Goal: Task Accomplishment & Management: Manage account settings

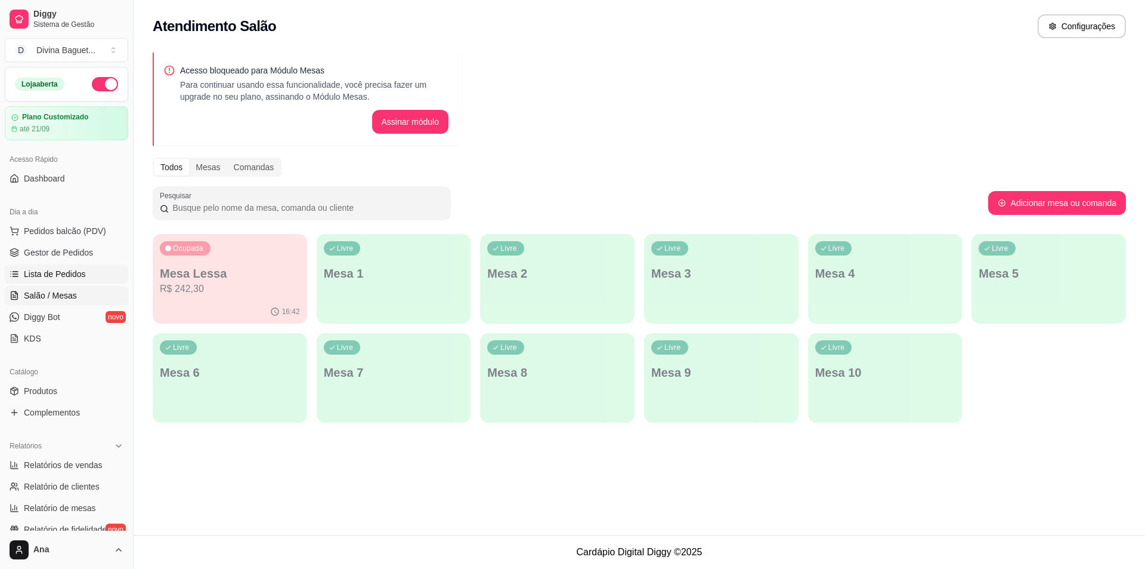
click at [65, 273] on span "Lista de Pedidos" at bounding box center [55, 274] width 62 height 12
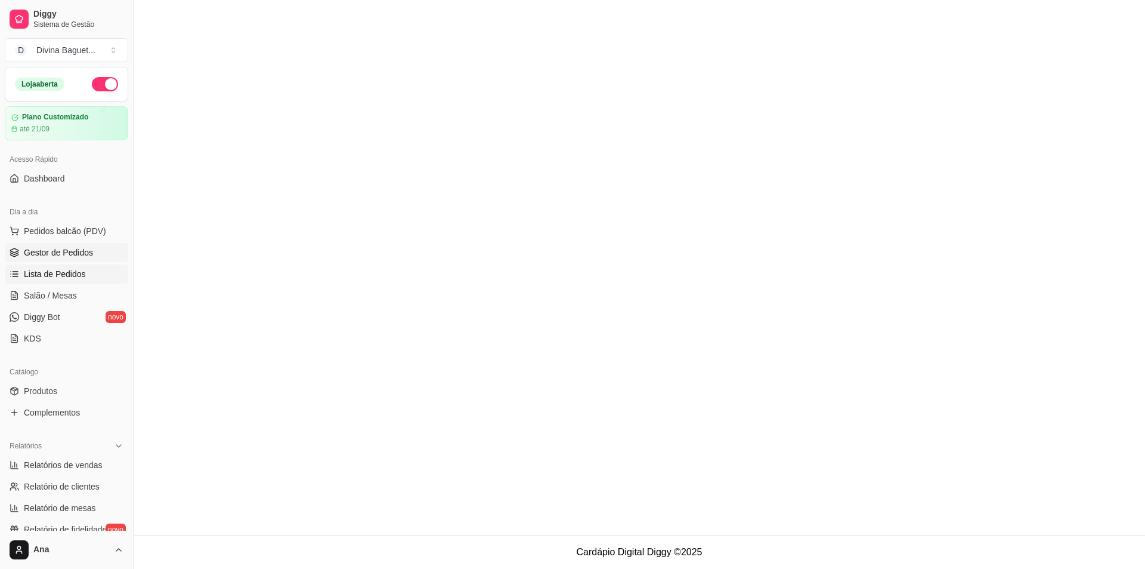
click at [70, 245] on link "Gestor de Pedidos" at bounding box center [66, 252] width 123 height 19
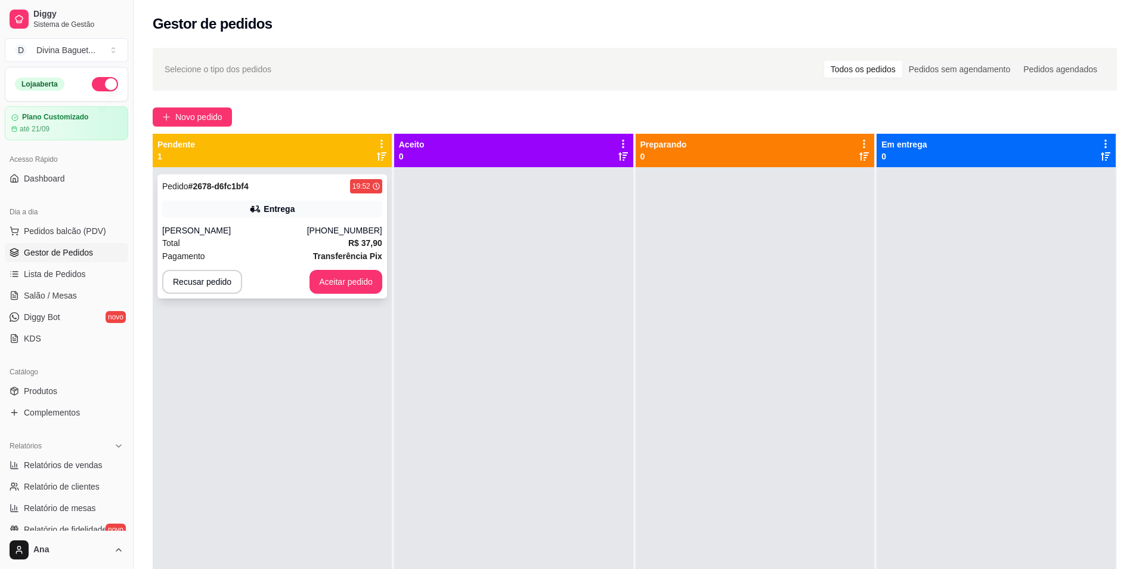
click at [298, 200] on div "Entrega" at bounding box center [272, 208] width 220 height 17
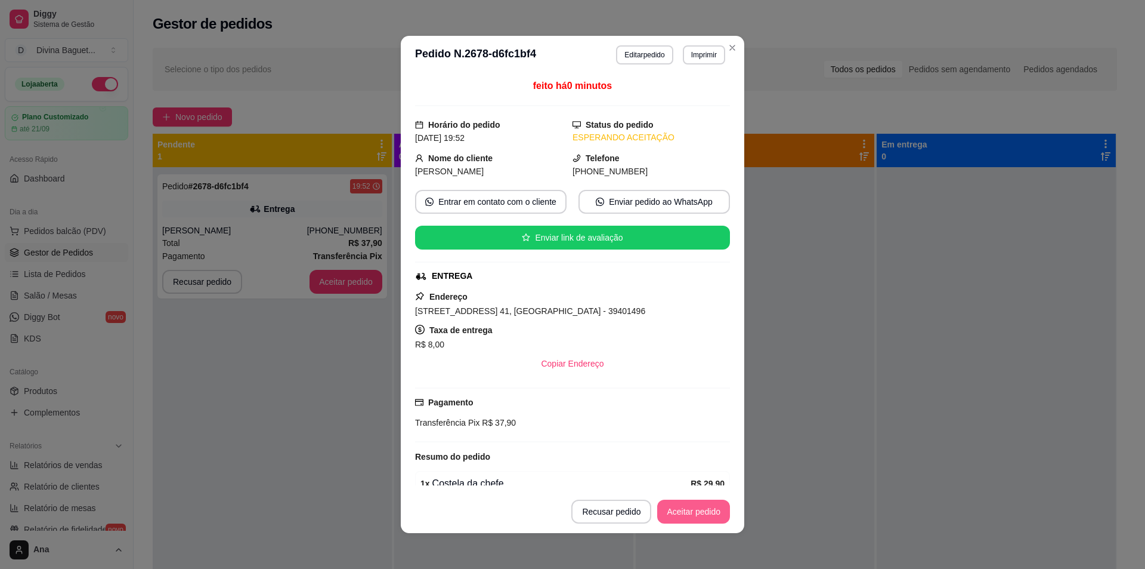
click at [694, 514] on button "Aceitar pedido" at bounding box center [693, 511] width 73 height 24
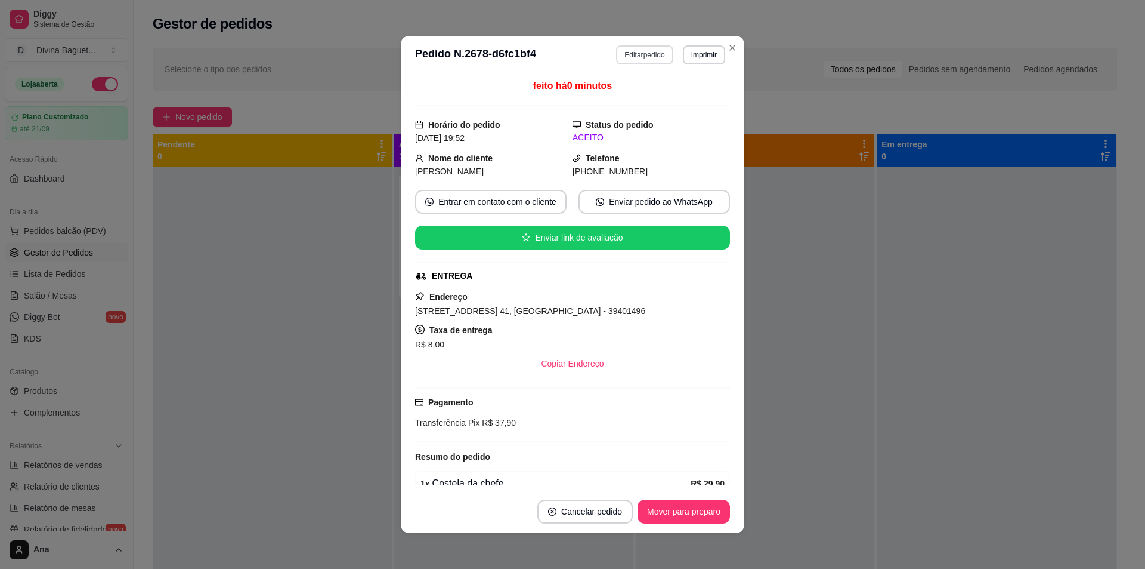
click at [616, 62] on button "Editar pedido" at bounding box center [644, 54] width 57 height 19
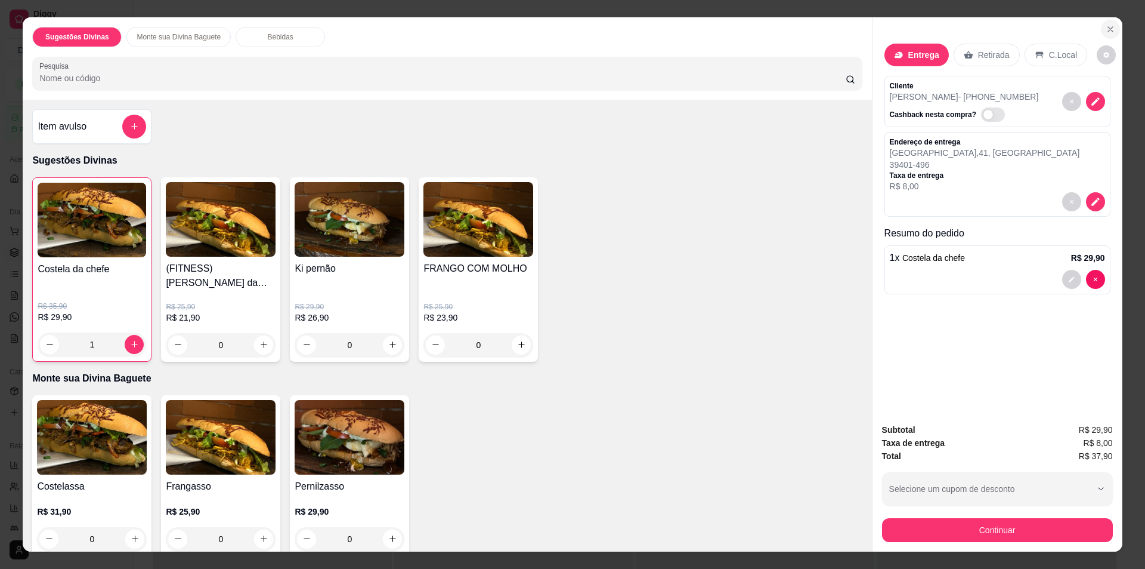
click at [1108, 26] on icon "Close" at bounding box center [1111, 29] width 10 height 10
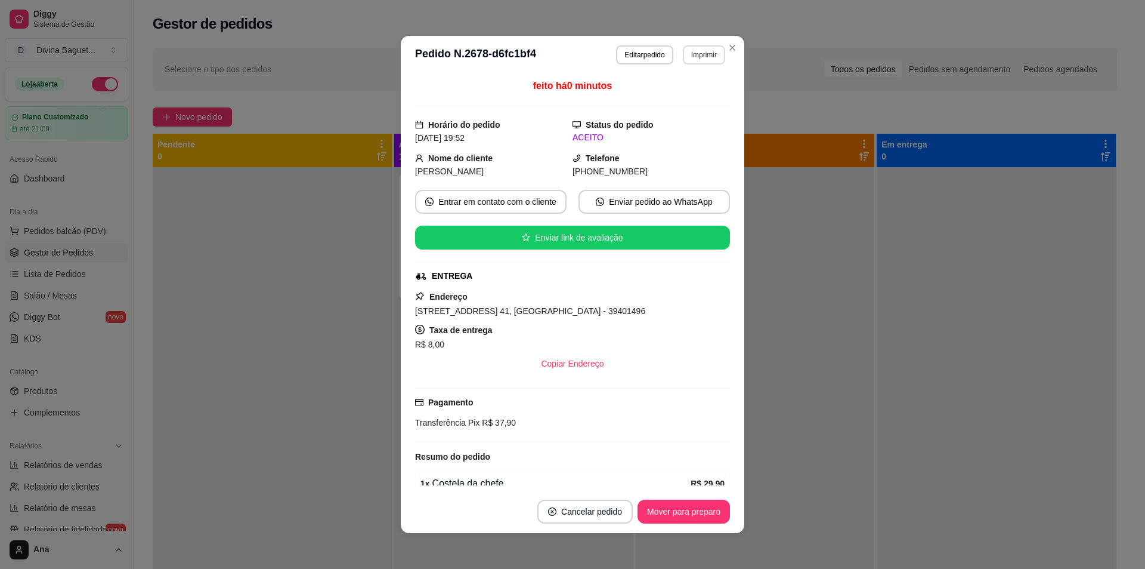
click at [695, 57] on button "Imprimir" at bounding box center [704, 54] width 42 height 19
click at [708, 93] on button "IMPRESSORA" at bounding box center [679, 96] width 87 height 19
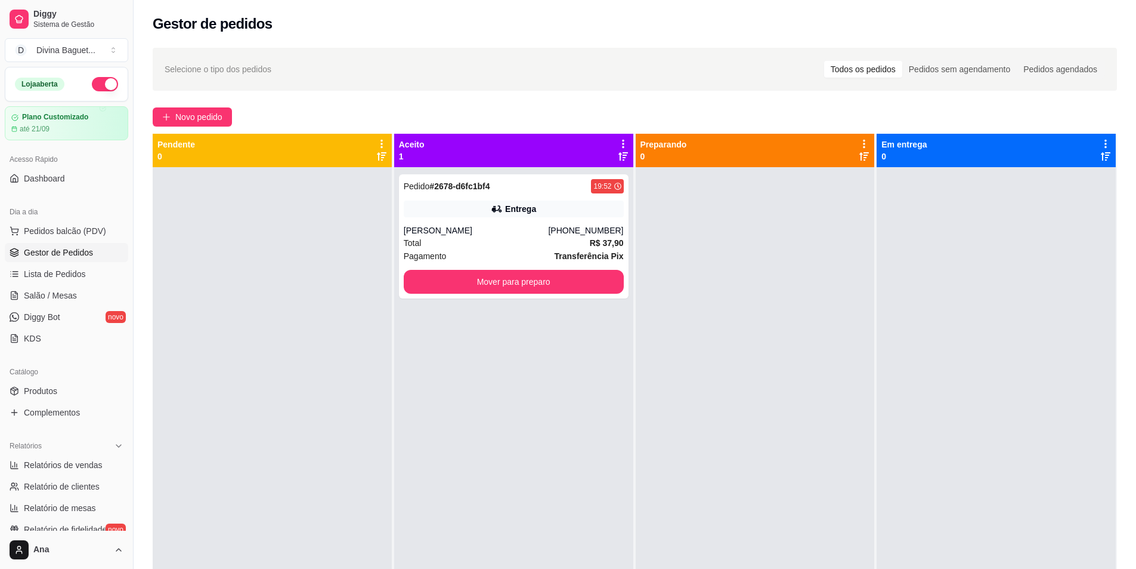
click at [617, 137] on div "Aceito 1" at bounding box center [513, 150] width 239 height 33
click at [622, 141] on icon at bounding box center [623, 144] width 2 height 8
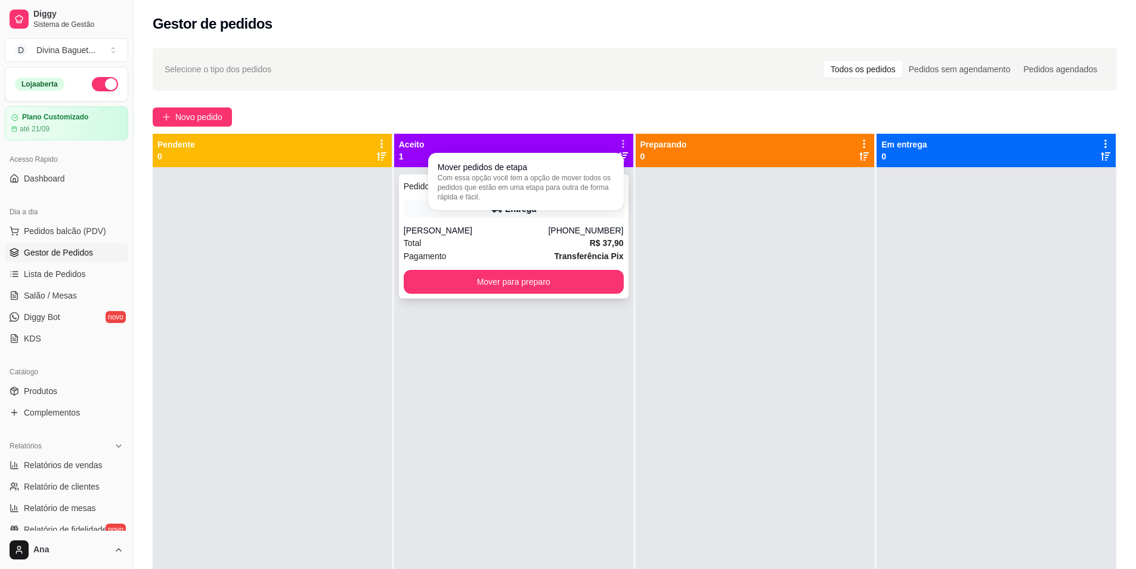
click at [590, 241] on strong "R$ 37,90" at bounding box center [607, 243] width 34 height 10
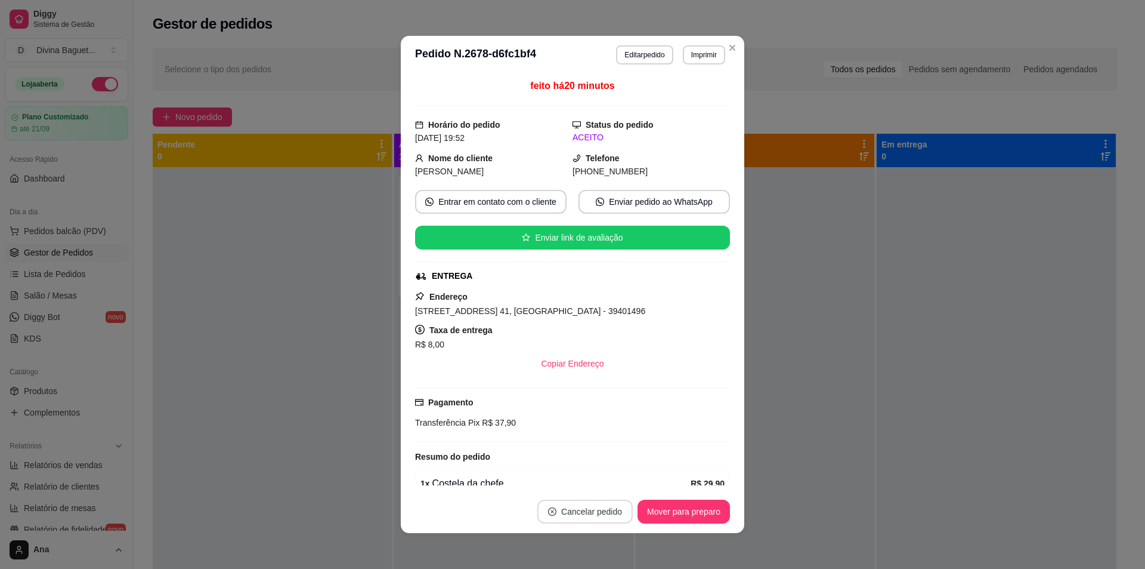
click at [599, 517] on button "Cancelar pedido" at bounding box center [585, 511] width 95 height 24
click at [606, 483] on button "Sim" at bounding box center [614, 482] width 48 height 24
